Goal: Check status: Check status

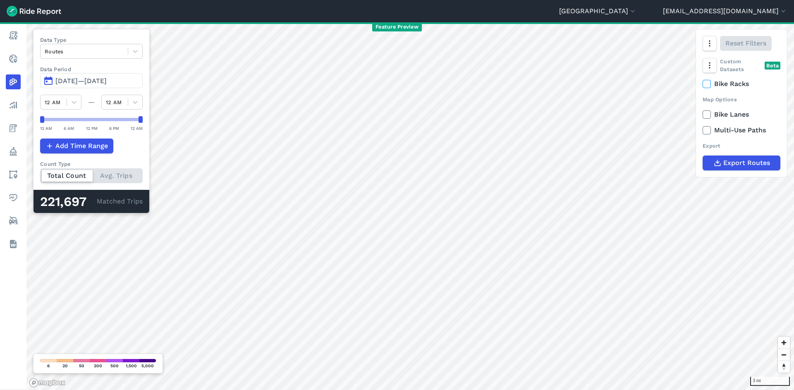
click at [107, 82] on span "[DATE]—[DATE]" at bounding box center [80, 81] width 51 height 8
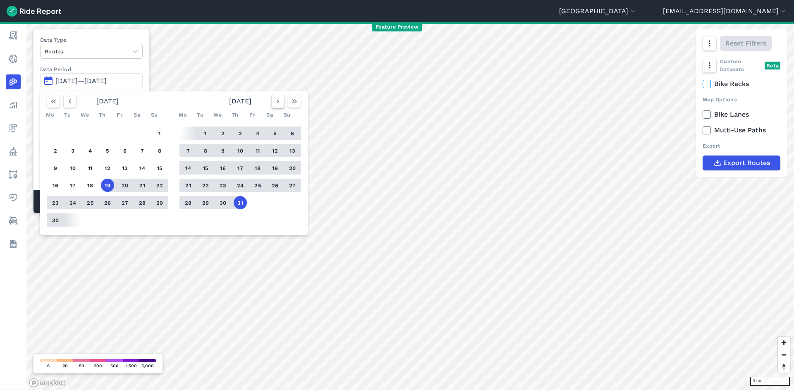
click at [275, 99] on icon "button" at bounding box center [278, 101] width 8 height 8
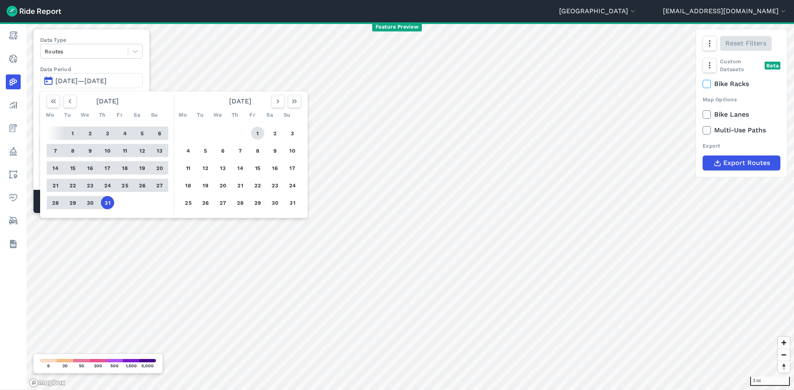
click at [258, 133] on button "1" at bounding box center [257, 133] width 13 height 13
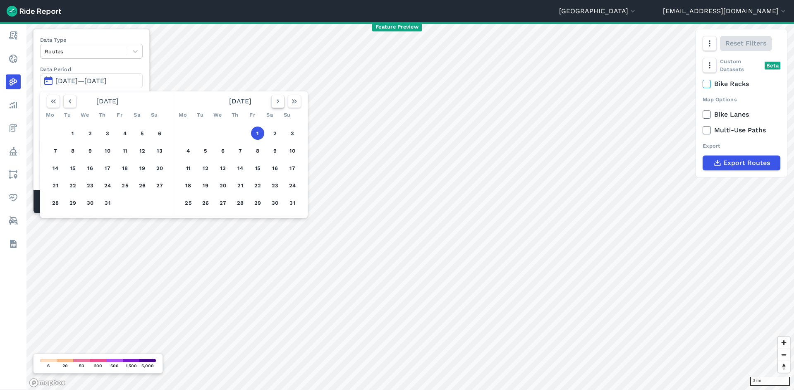
click at [284, 99] on button "button" at bounding box center [277, 101] width 13 height 13
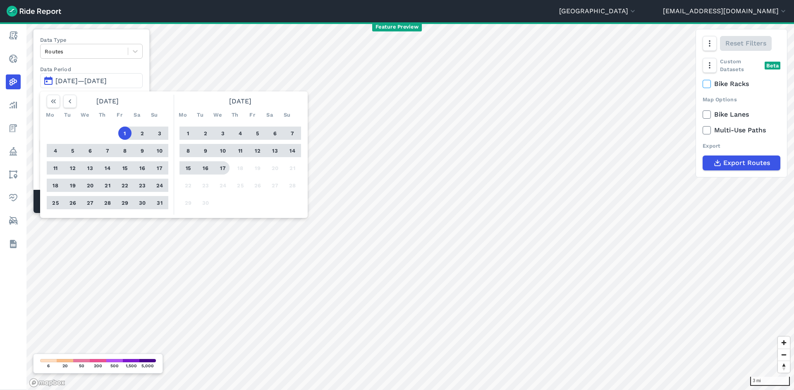
click at [220, 170] on button "17" at bounding box center [222, 167] width 13 height 13
